Goal: Task Accomplishment & Management: Use online tool/utility

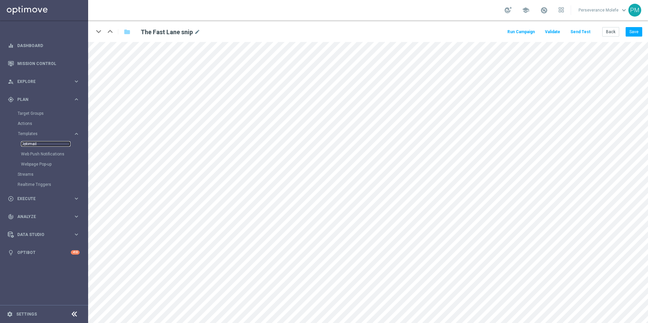
click at [31, 143] on link "Optimail" at bounding box center [45, 143] width 49 height 5
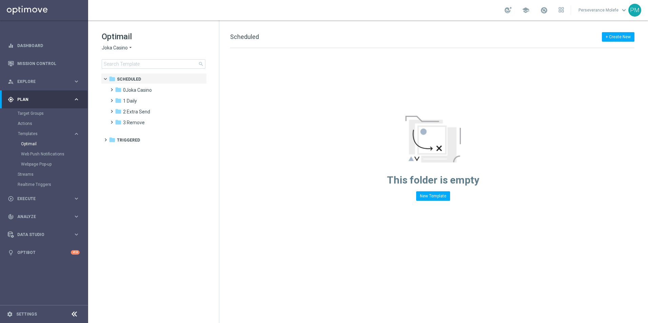
click at [117, 47] on span "Joka Casino" at bounding box center [115, 48] width 26 height 6
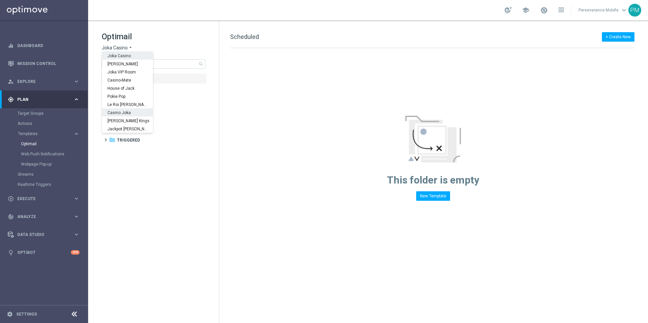
click at [120, 110] on div "Casino Joka" at bounding box center [127, 112] width 51 height 8
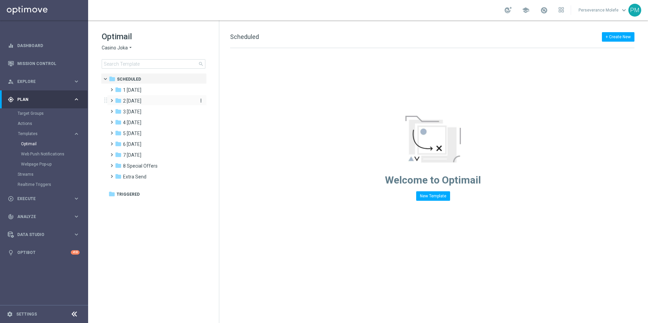
click at [141, 103] on span "2 [DATE]" at bounding box center [132, 101] width 18 height 6
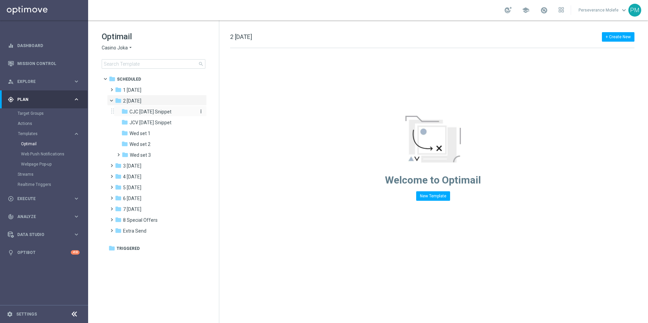
click at [147, 112] on span "CJC [DATE] Snippet" at bounding box center [150, 112] width 42 height 6
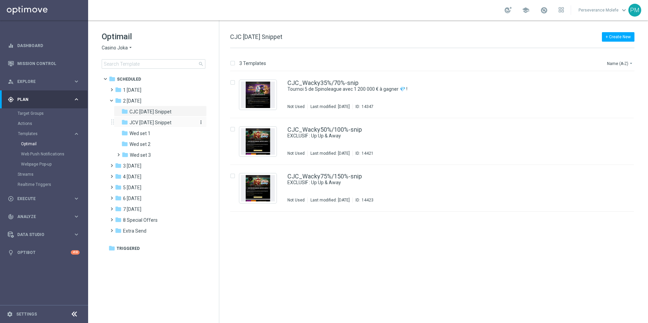
click at [152, 122] on span "JCV [DATE] Snippet" at bounding box center [150, 123] width 42 height 6
click at [132, 51] on icon "arrow_drop_down" at bounding box center [130, 48] width 5 height 6
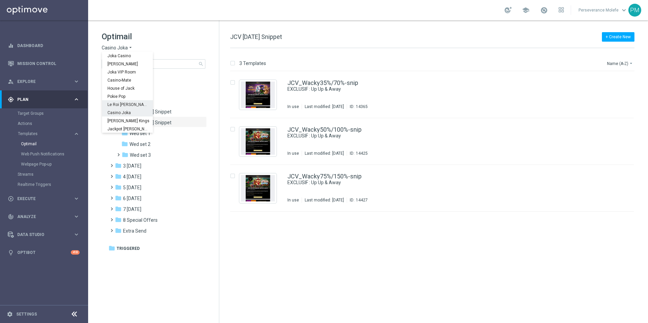
click at [125, 101] on div "Le Roi [PERSON_NAME]" at bounding box center [127, 104] width 51 height 8
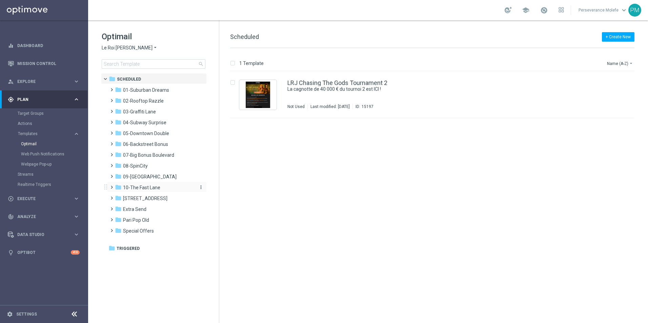
click at [140, 188] on span "10-The Fast Lane" at bounding box center [141, 188] width 37 height 6
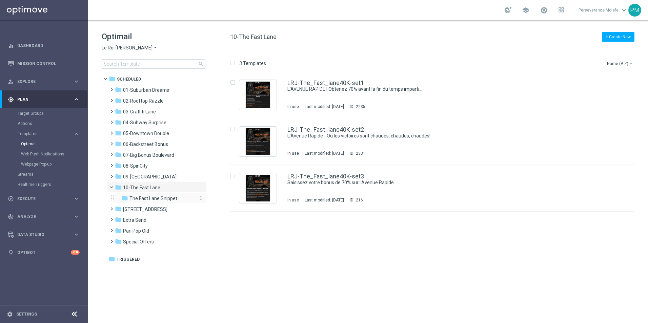
click at [148, 199] on span "The Fast Lane Snippet" at bounding box center [153, 199] width 48 height 6
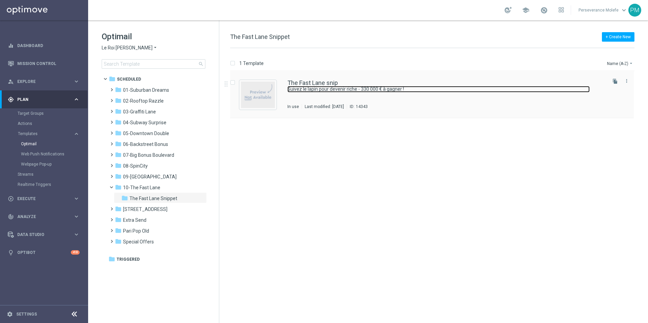
click at [298, 87] on link "Suivez le lapin pour devenir riche - 330 000 € à gagner !" at bounding box center [438, 89] width 302 height 6
